Goal: Obtain resource: Obtain resource

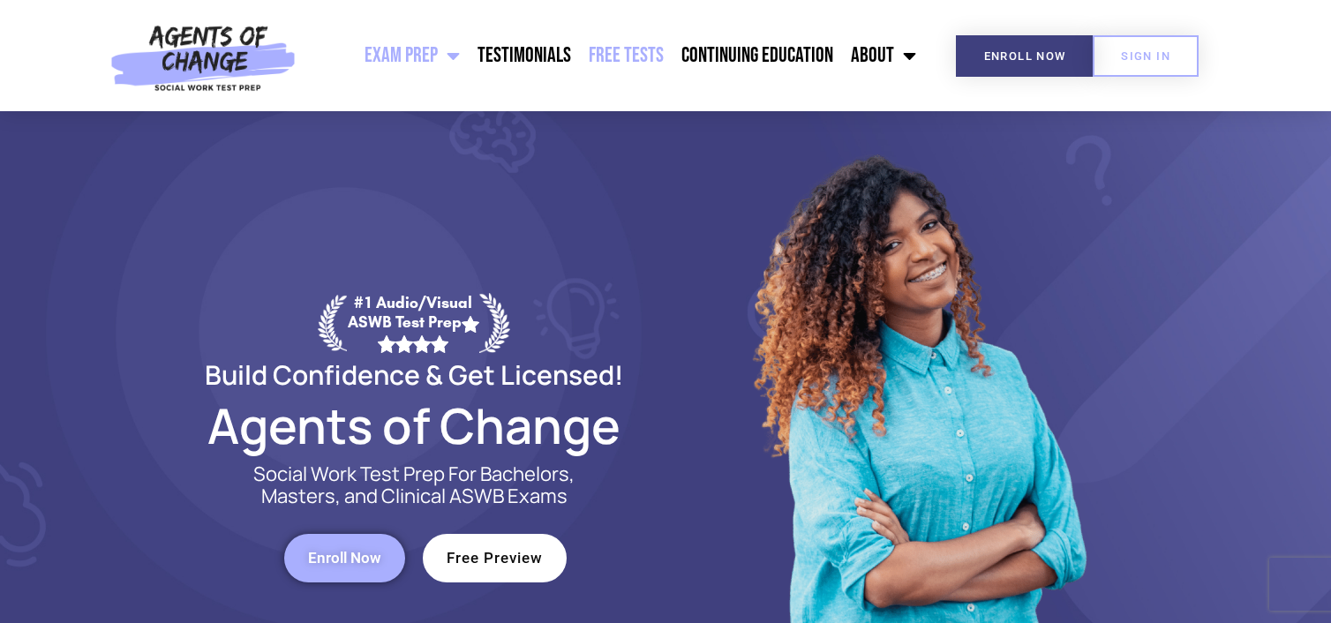
click at [632, 53] on link "Free Tests" at bounding box center [626, 56] width 93 height 44
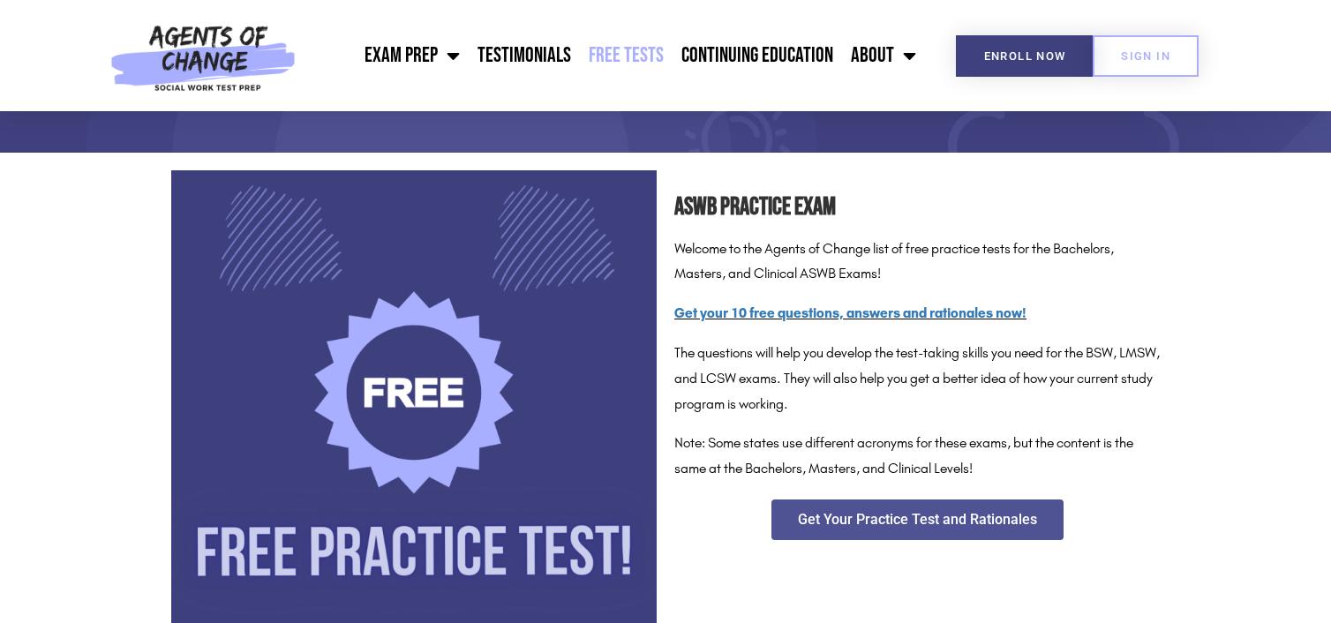
scroll to position [265, 0]
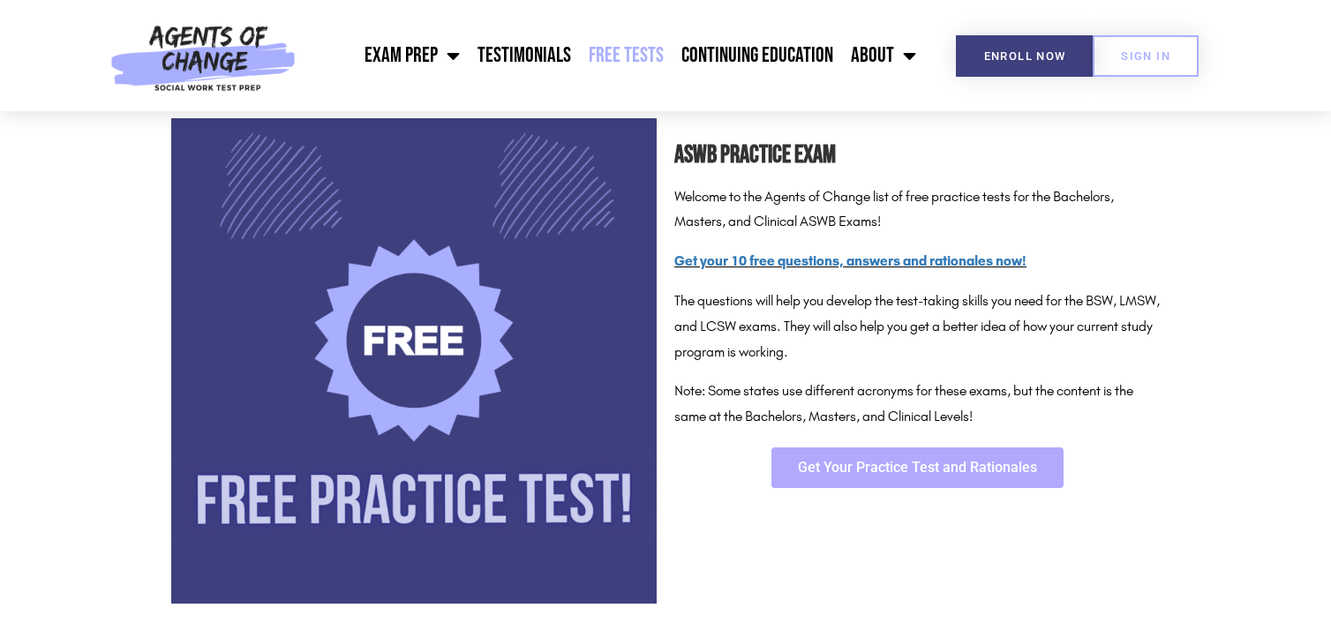
click at [973, 474] on span "Get Your Practice Test and Rationales" at bounding box center [917, 468] width 239 height 14
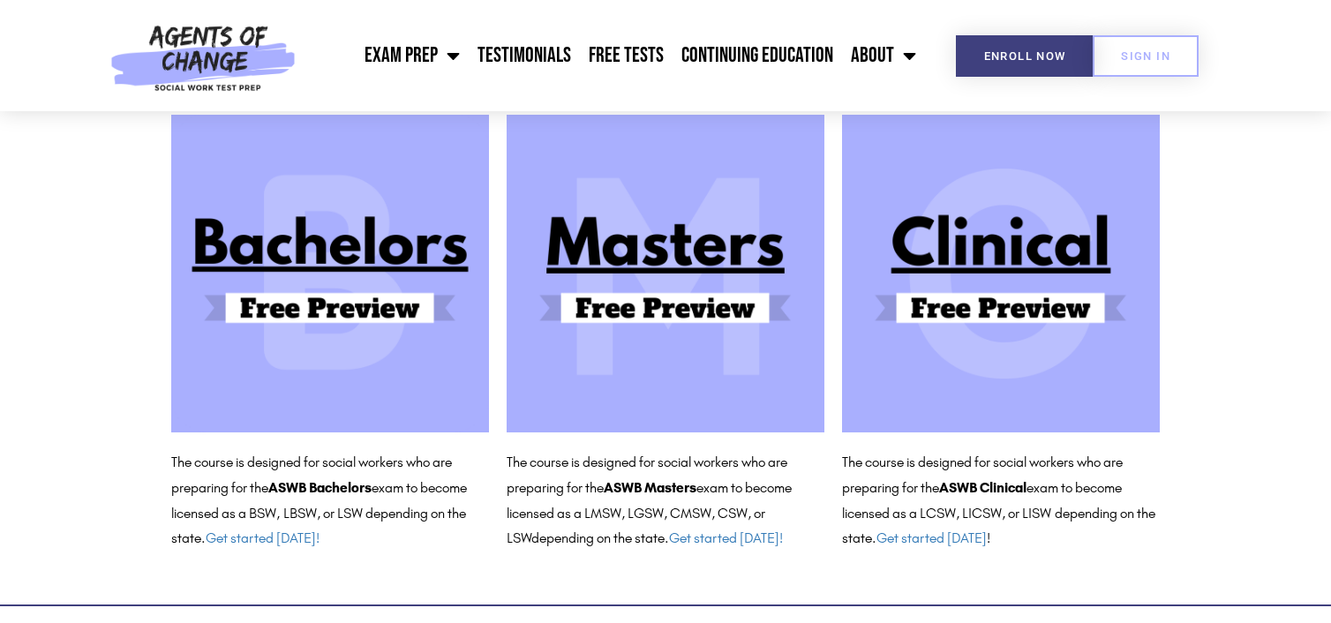
scroll to position [176, 0]
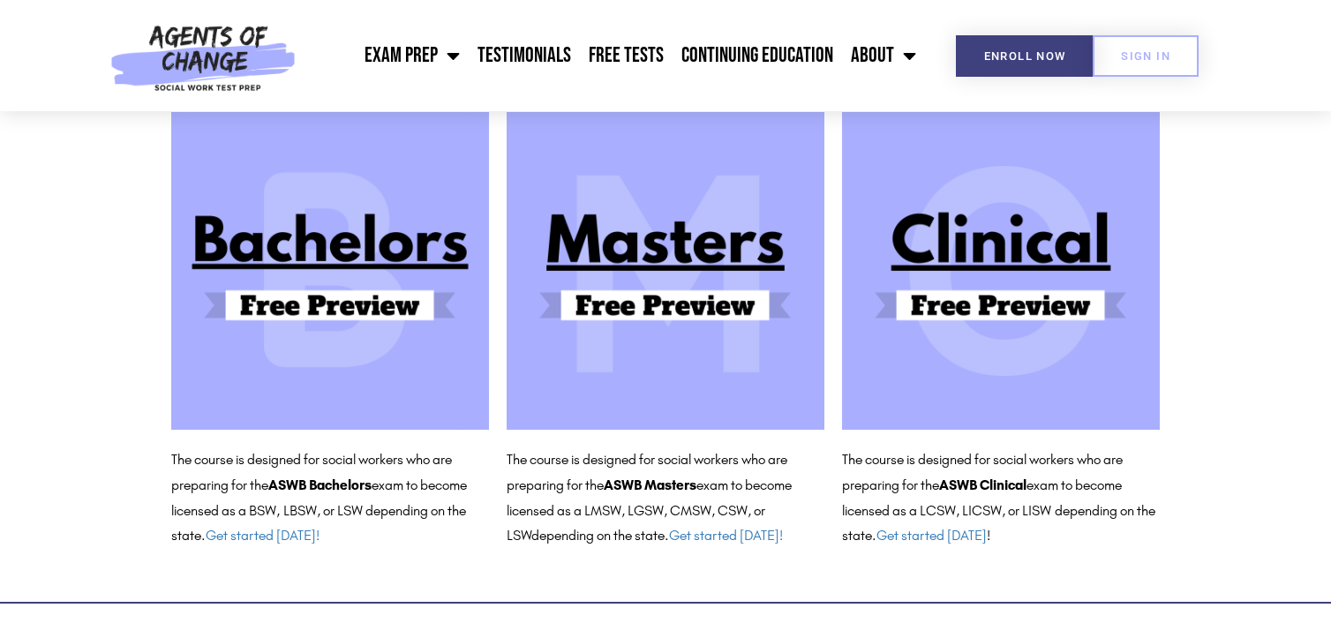
click at [1002, 293] on img at bounding box center [1001, 271] width 318 height 318
